Goal: Entertainment & Leisure: Consume media (video, audio)

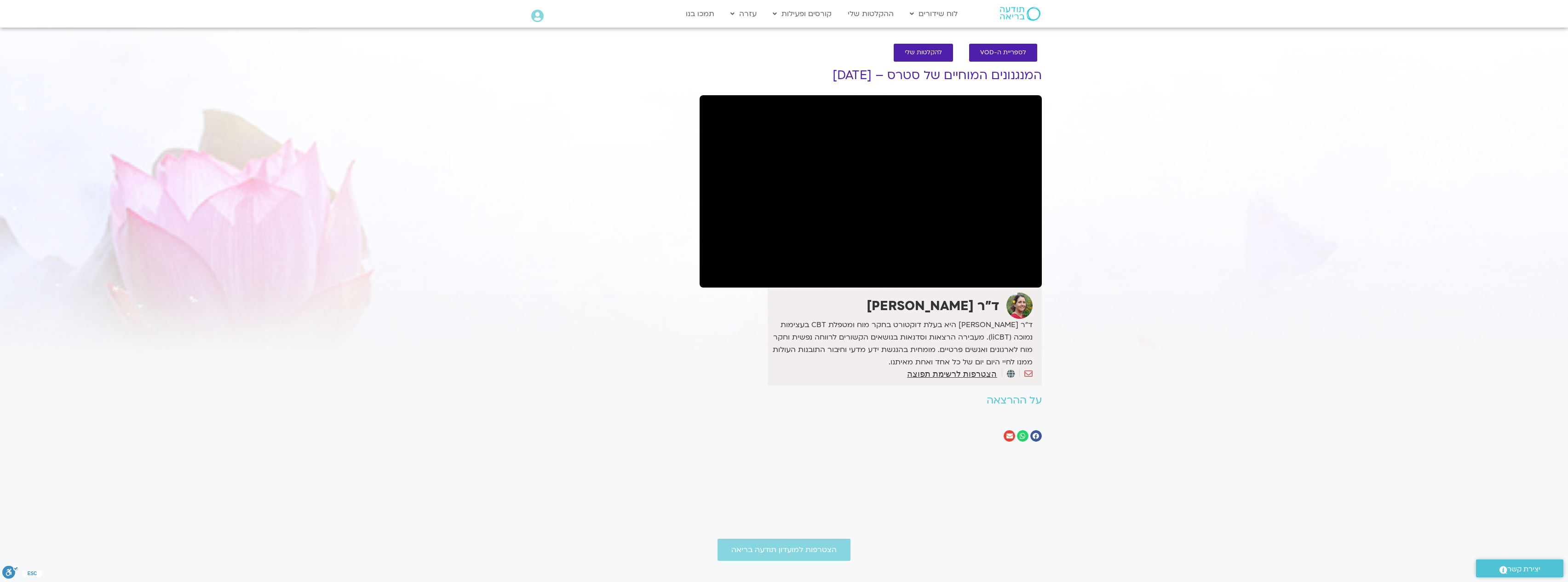
click at [170, 124] on section "לספריית ה-VOD להקלטות שלי המנגנונים המוחיים של סטרס – 30.9.25 ד"ר נועה אלבלדה ד…" at bounding box center [784, 245] width 1568 height 421
click at [499, 175] on section "לספריית ה-VOD להקלטות שלי המנגנונים המוחיים של סטרס – 30.9.25 ד"ר נועה אלבלדה ד…" at bounding box center [784, 245] width 1568 height 421
